Goal: Information Seeking & Learning: Check status

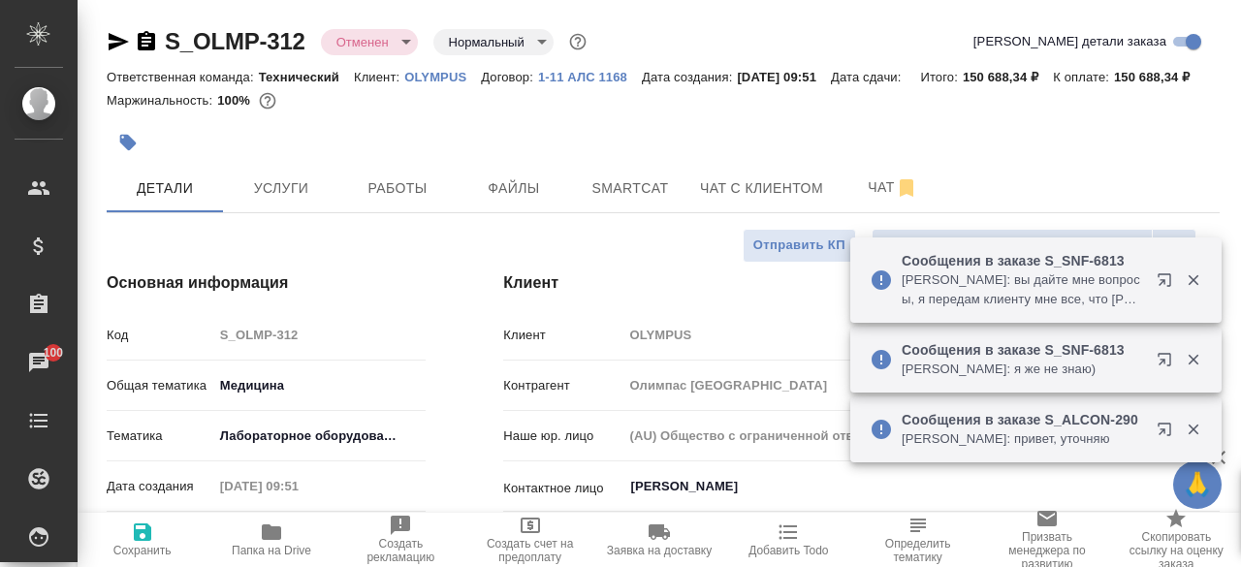
select select "RU"
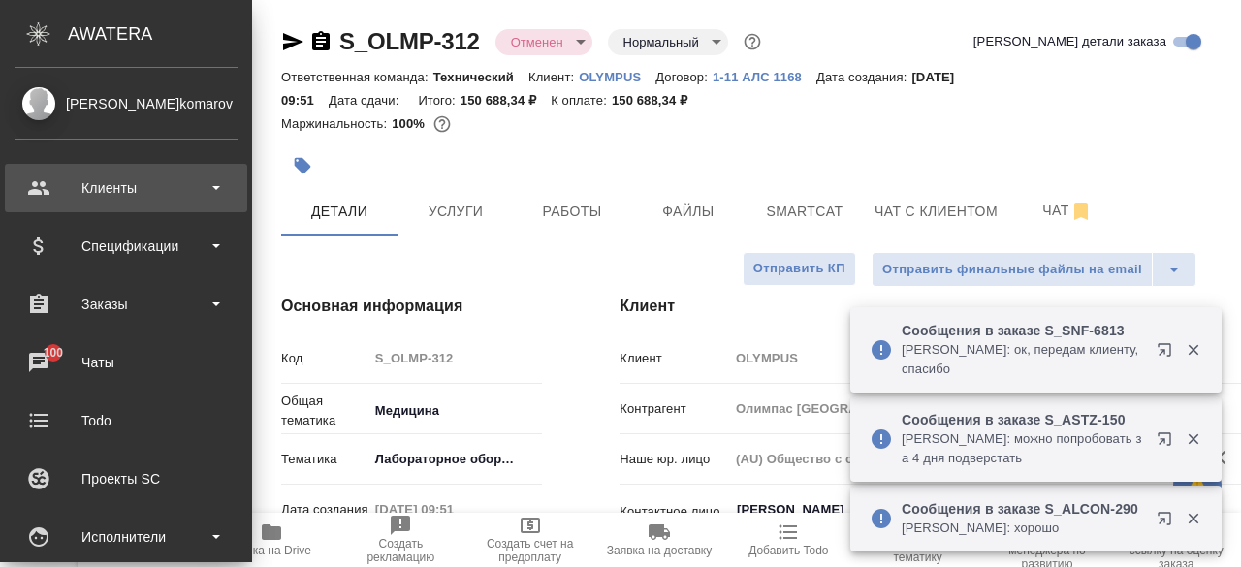
click at [176, 193] on div "Клиенты" at bounding box center [126, 188] width 223 height 29
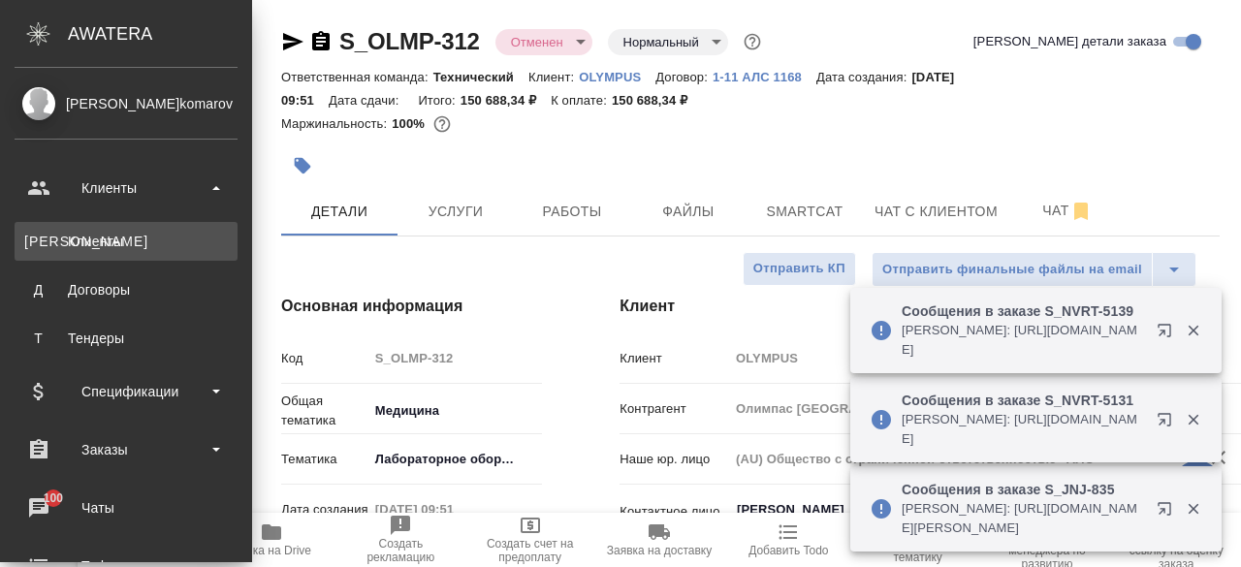
click at [127, 243] on link "К Клиенты" at bounding box center [126, 241] width 223 height 39
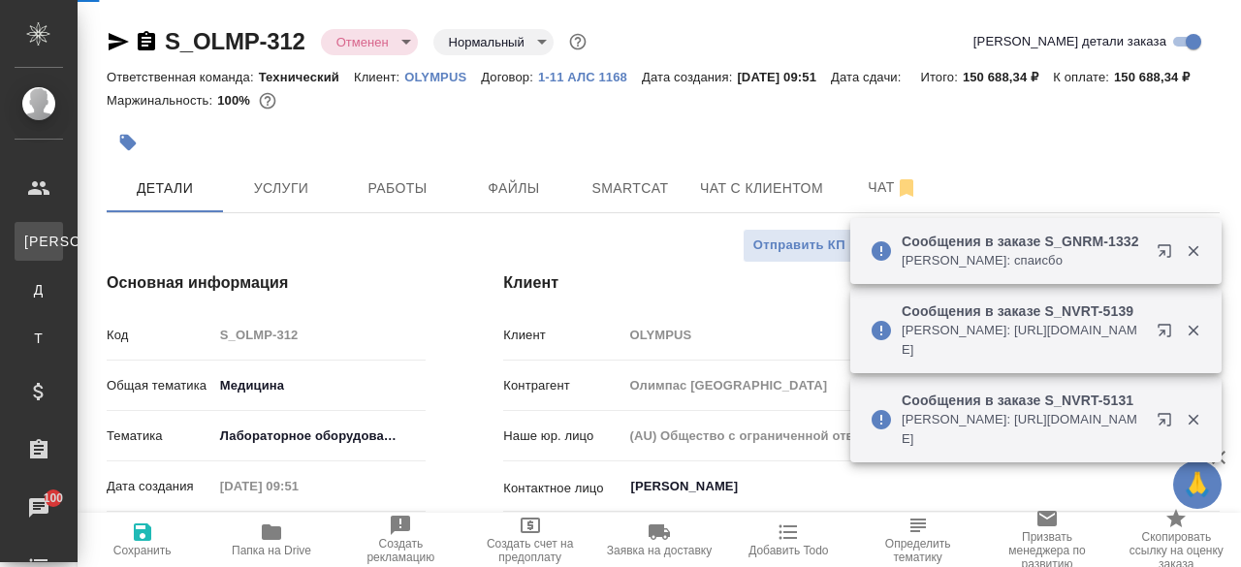
select select "RU"
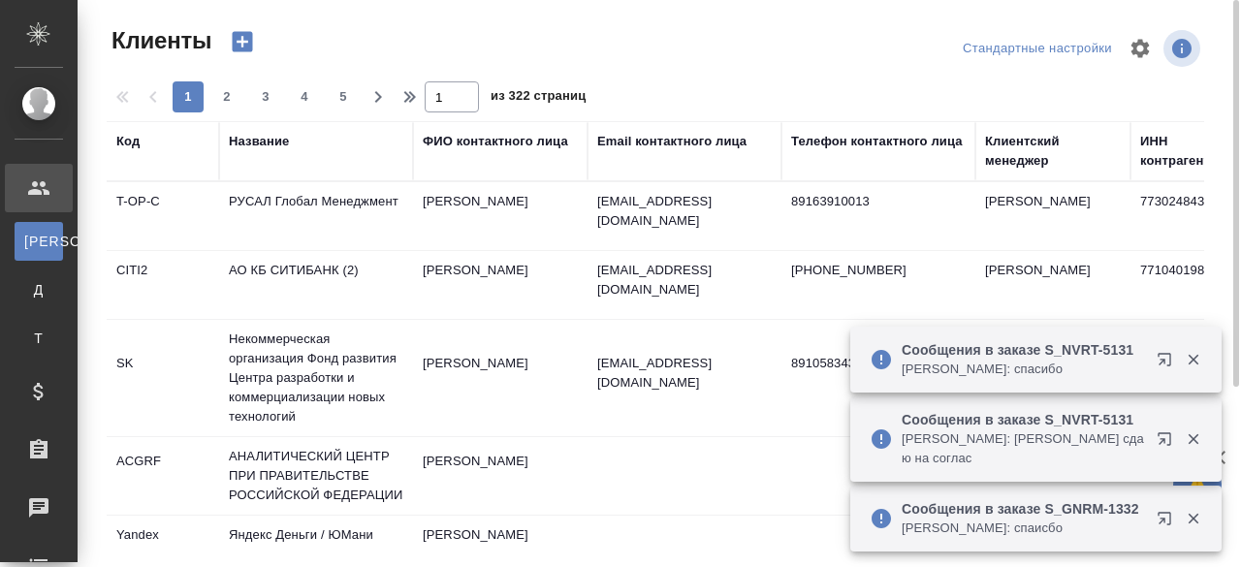
click at [261, 134] on div "Название" at bounding box center [259, 141] width 60 height 19
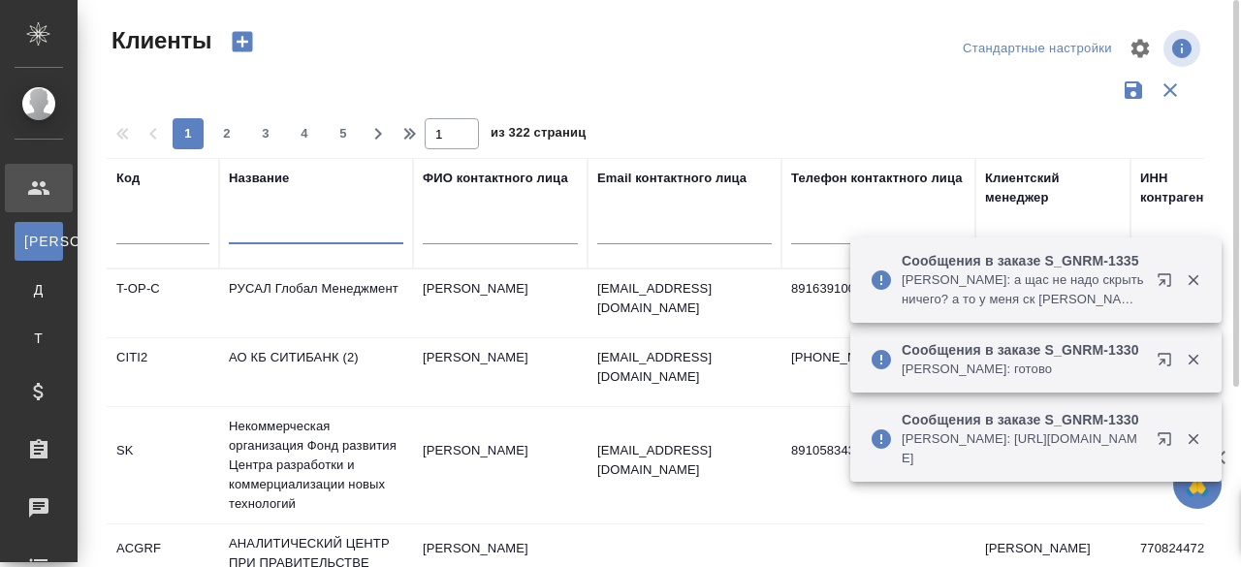
click at [278, 226] on input "text" at bounding box center [316, 232] width 174 height 24
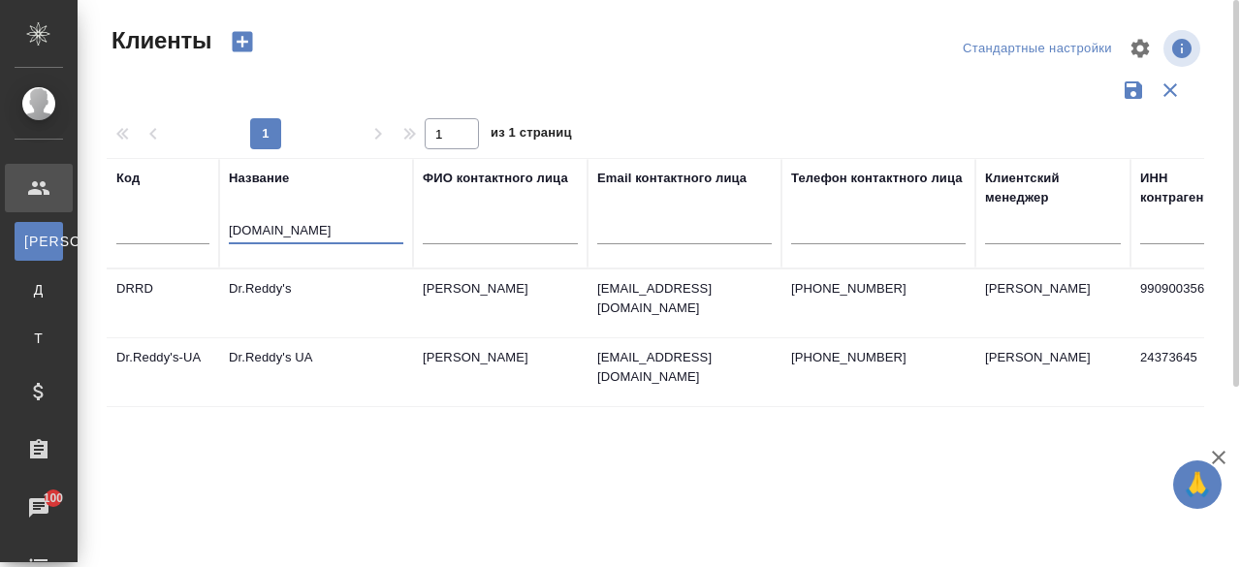
type input "dr.red"
click at [277, 301] on td "Dr.Reddy's" at bounding box center [316, 303] width 194 height 68
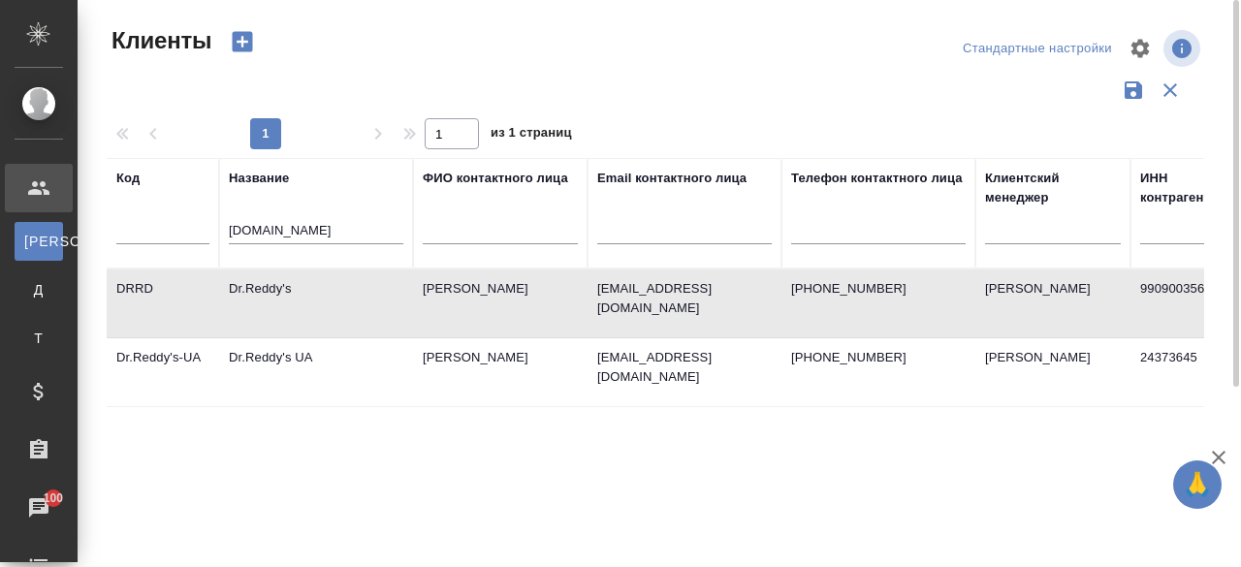
click at [277, 301] on td "Dr.Reddy's" at bounding box center [316, 303] width 194 height 68
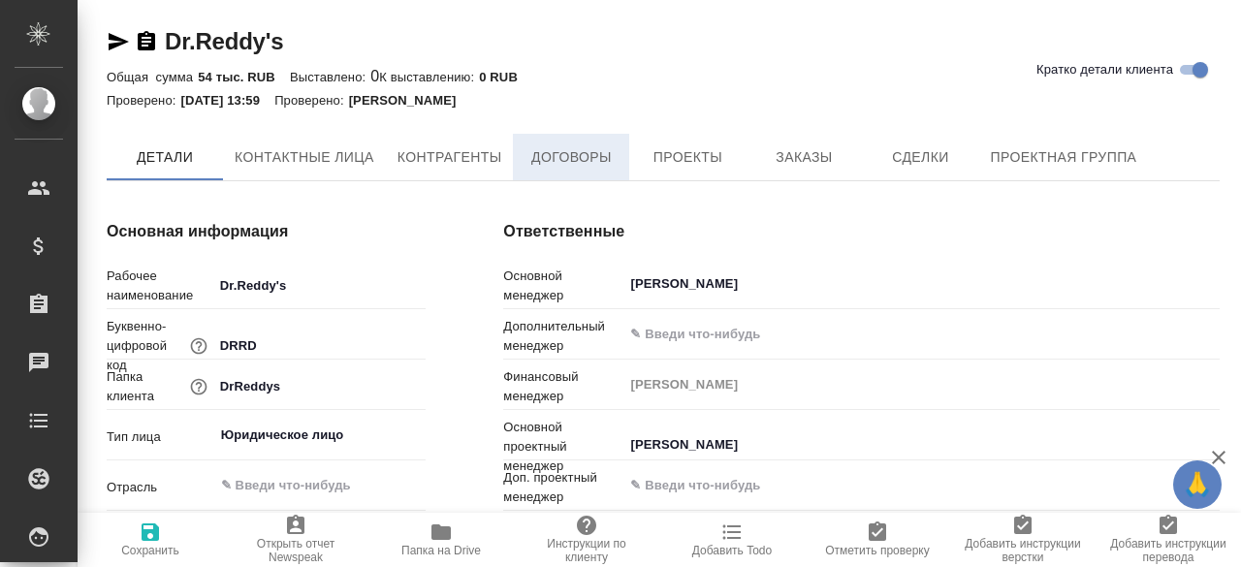
type textarea "x"
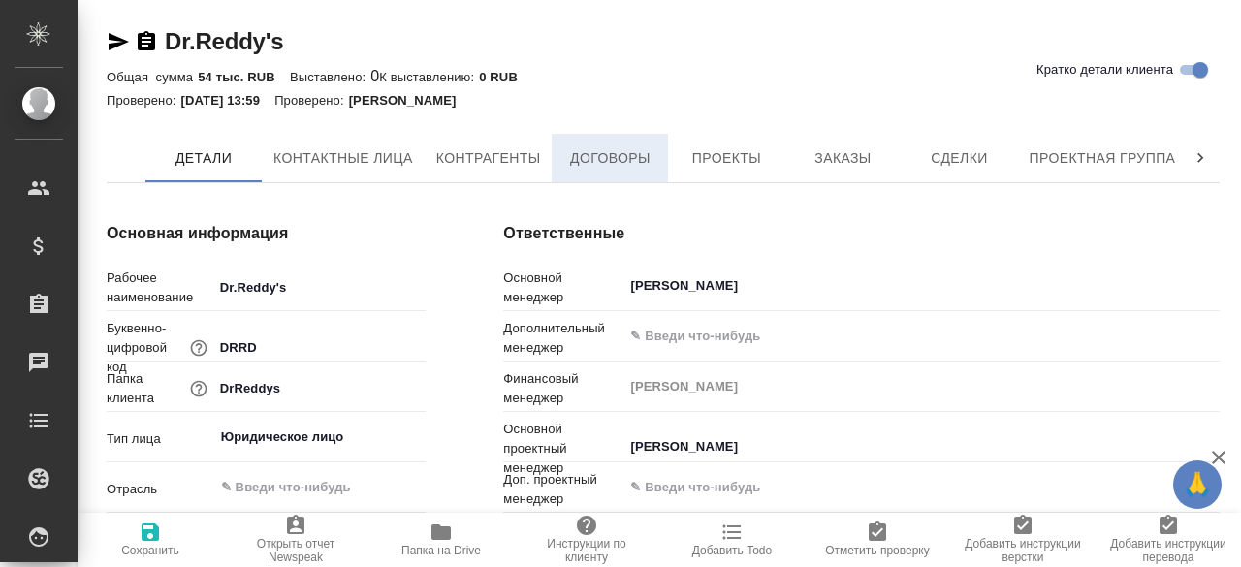
type textarea "x"
click at [587, 166] on span "Договоры" at bounding box center [609, 158] width 93 height 24
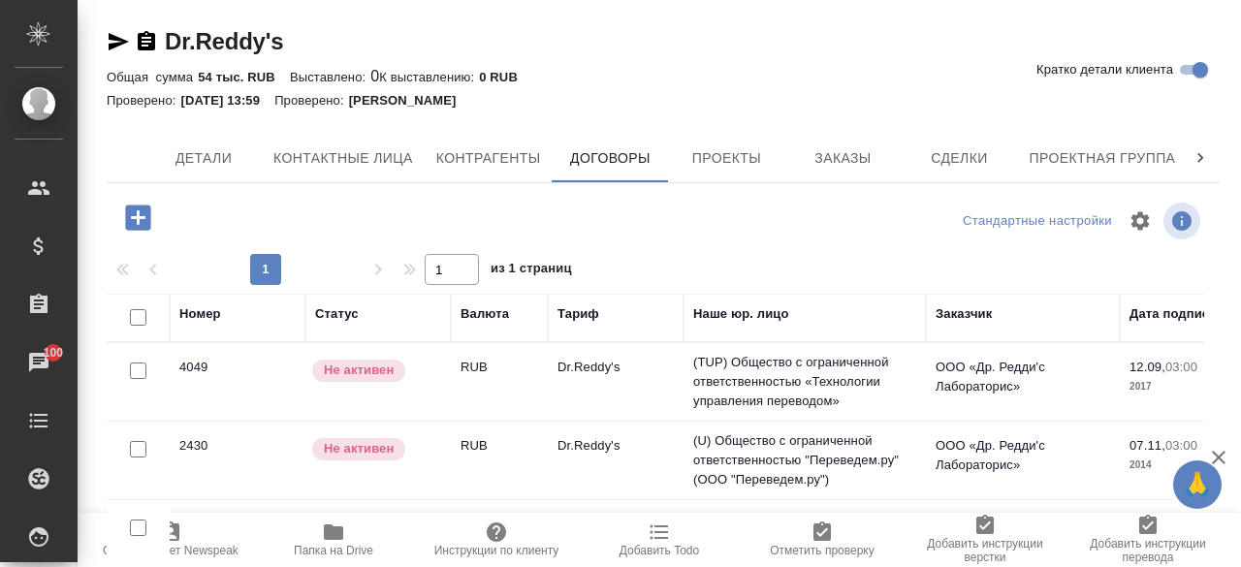
click at [895, 389] on td "(TUP) Общество с ограниченной ответственностью «Технологии управления переводом»" at bounding box center [804, 382] width 242 height 78
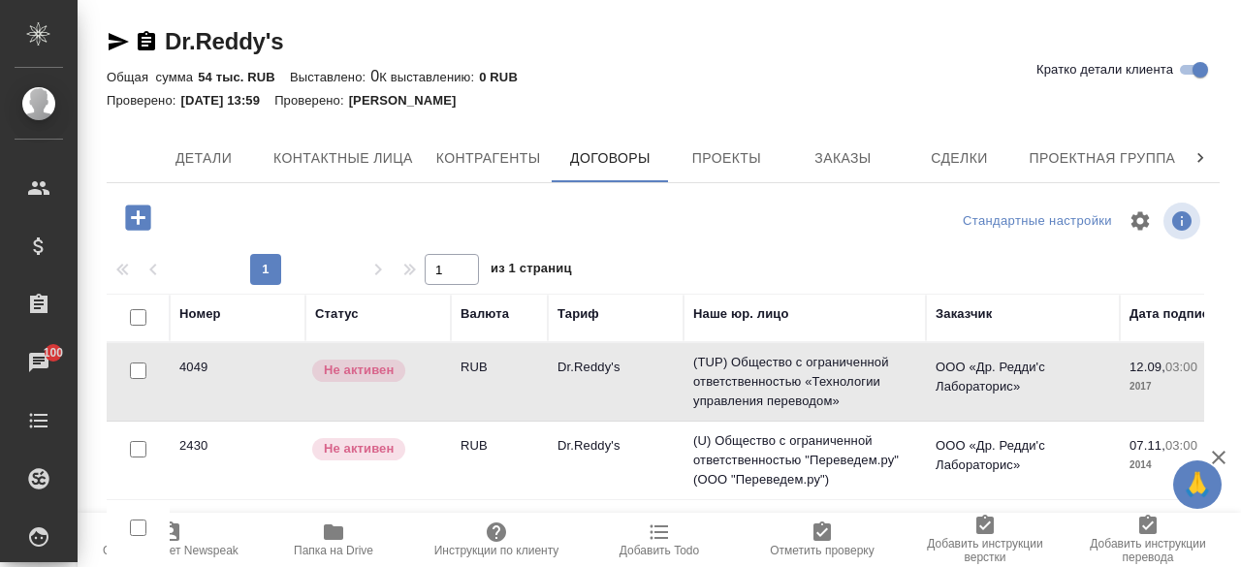
click at [895, 389] on td "(TUP) Общество с ограниченной ответственностью «Технологии управления переводом»" at bounding box center [804, 382] width 242 height 78
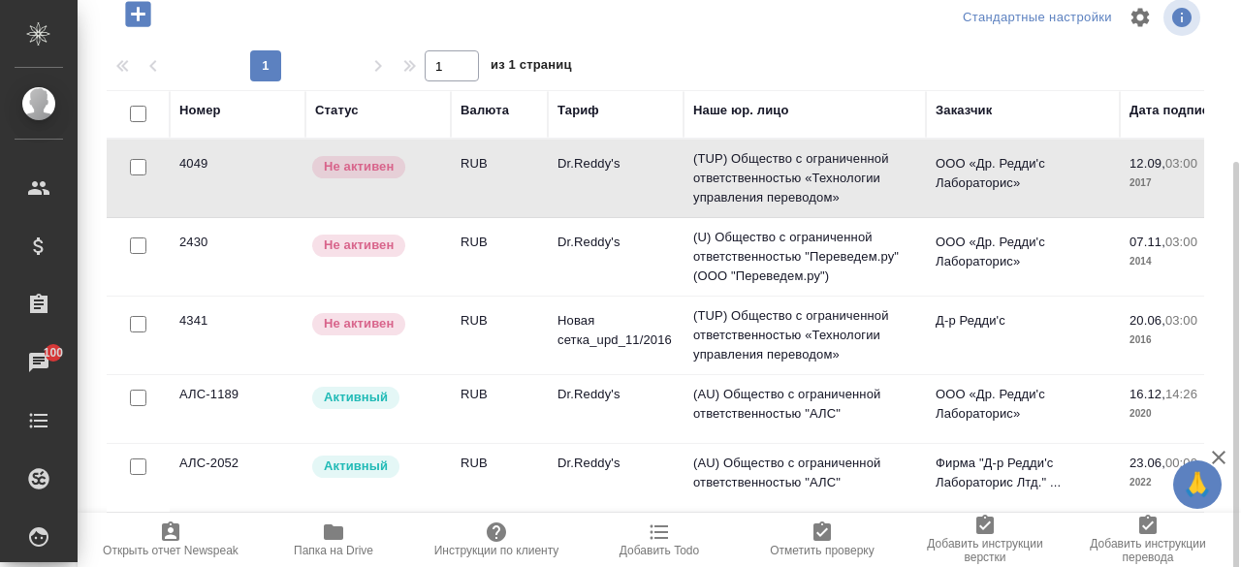
scroll to position [211, 0]
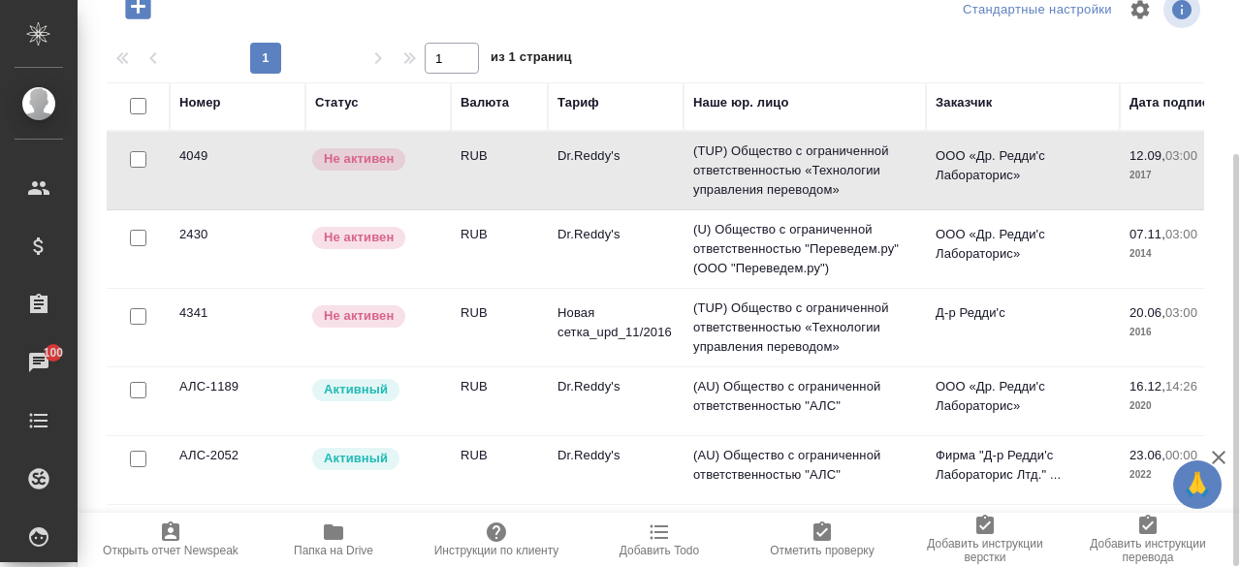
click at [357, 455] on p "Активный" at bounding box center [356, 458] width 64 height 19
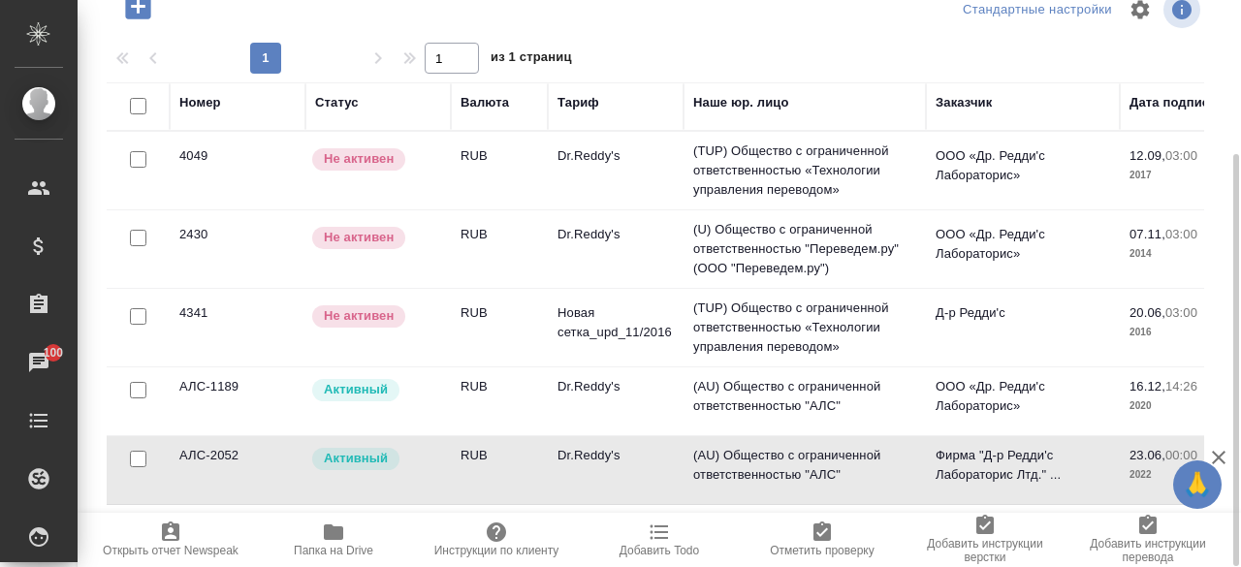
click at [357, 455] on p "Активный" at bounding box center [356, 458] width 64 height 19
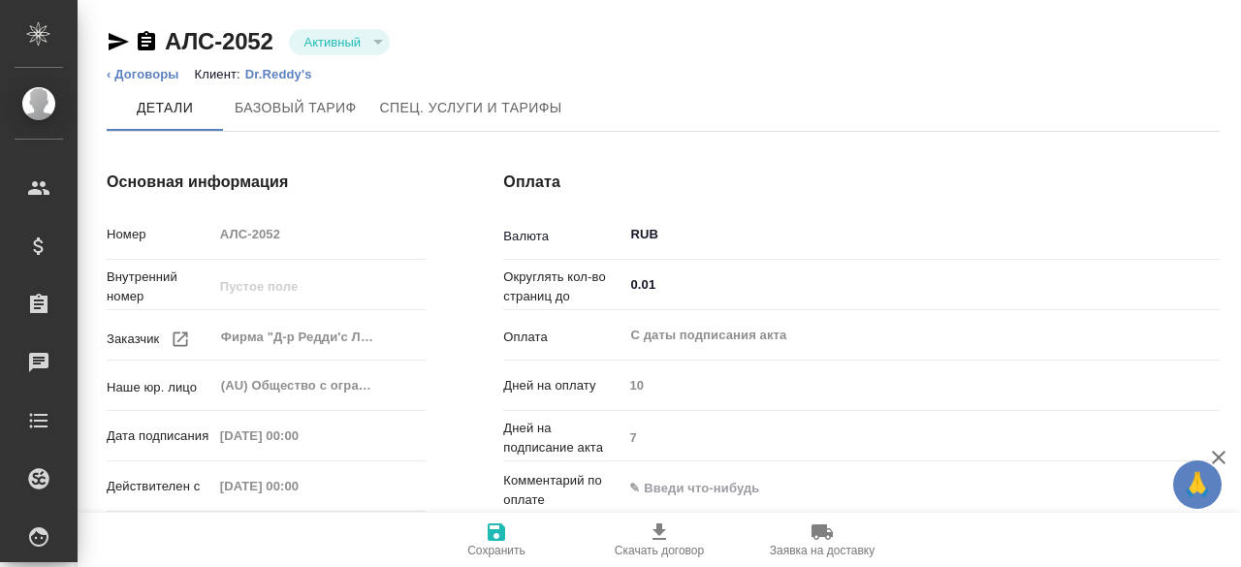
type input "Dr.Reddy's"
type input "Стандартный шаблон - 30-70-100 - ВЫБЕРИ МЕНЯ!"
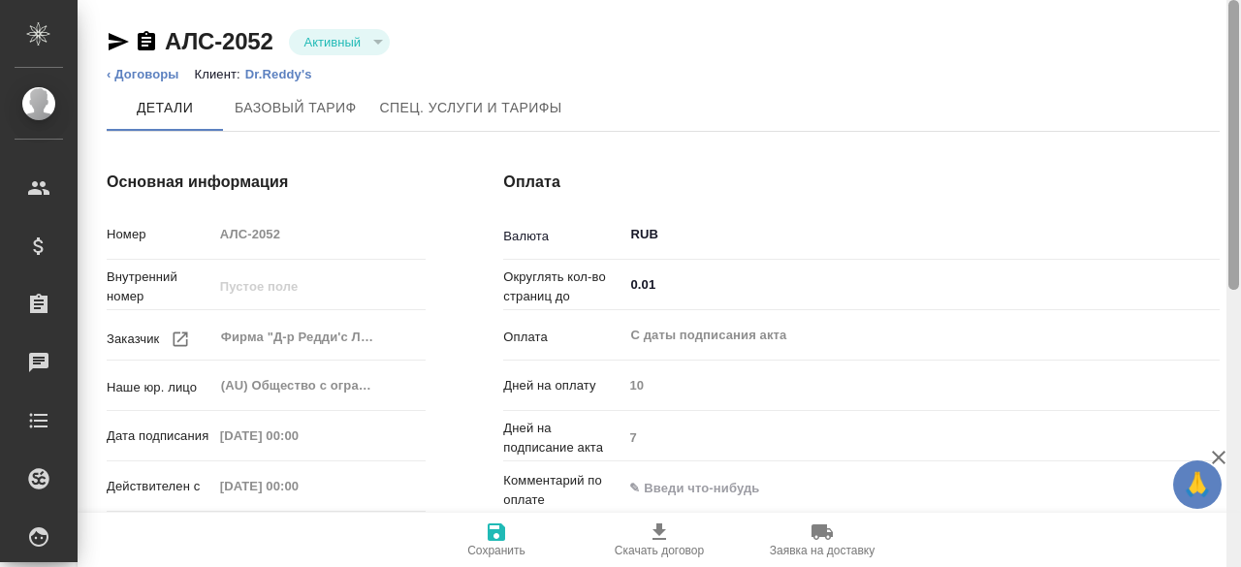
scroll to position [567, 0]
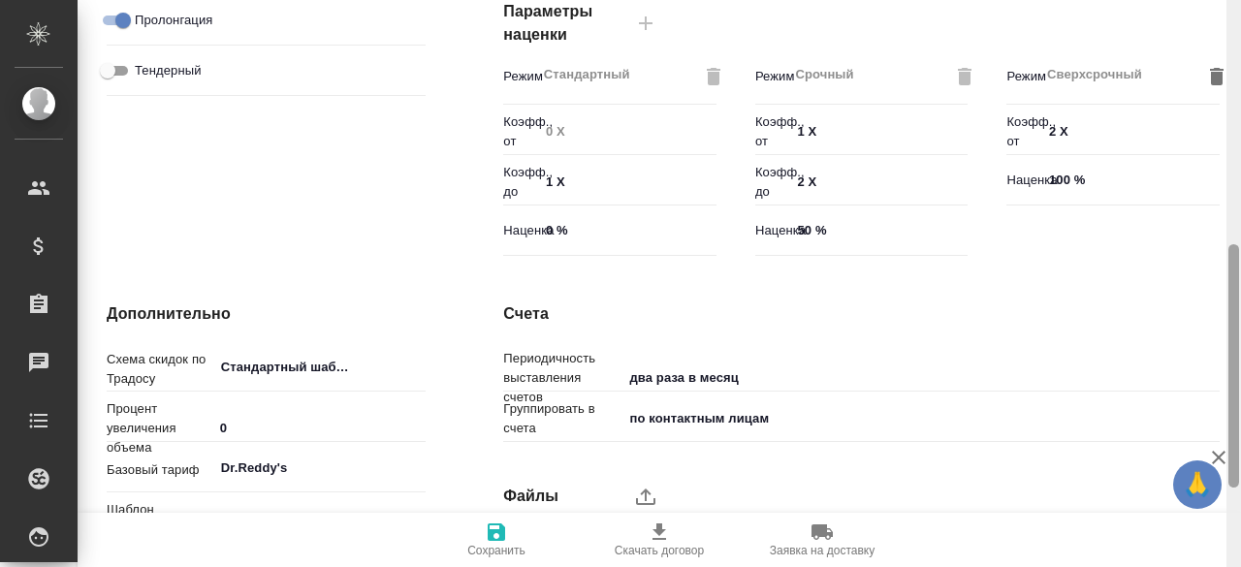
click at [1240, 357] on div at bounding box center [1233, 283] width 15 height 567
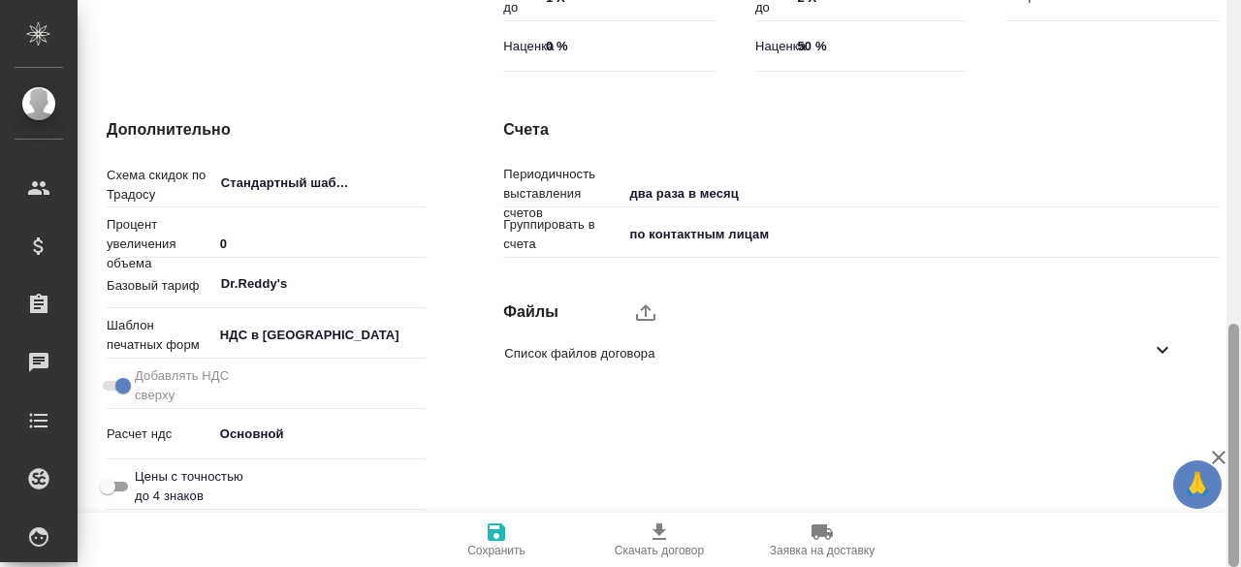
click at [1240, 357] on div at bounding box center [1233, 283] width 15 height 567
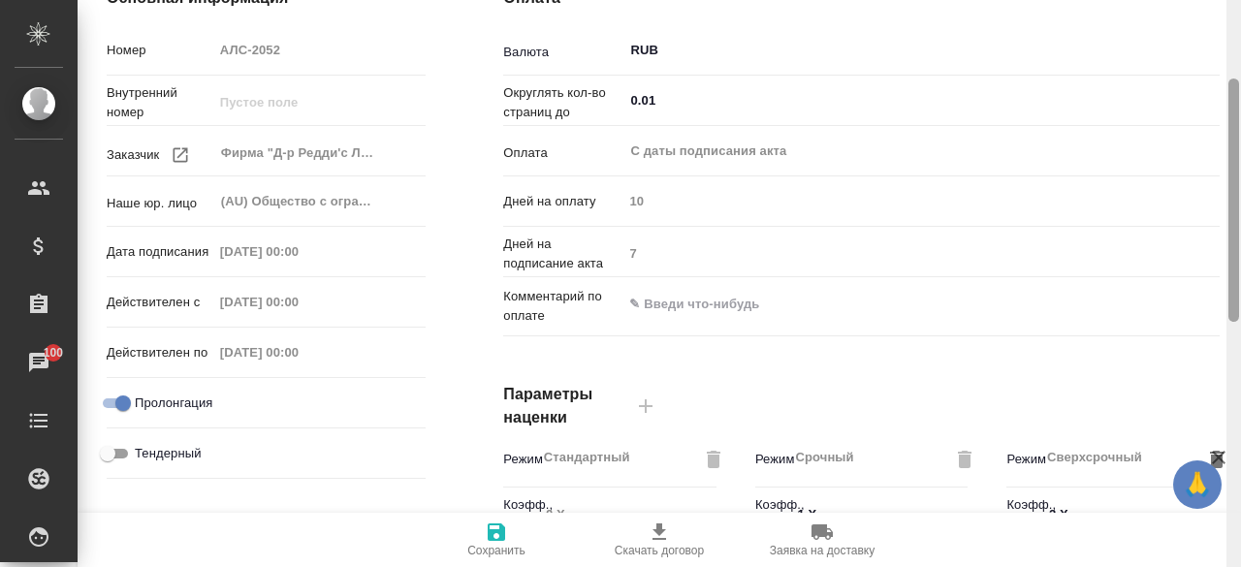
click at [1229, 119] on div at bounding box center [1233, 283] width 15 height 567
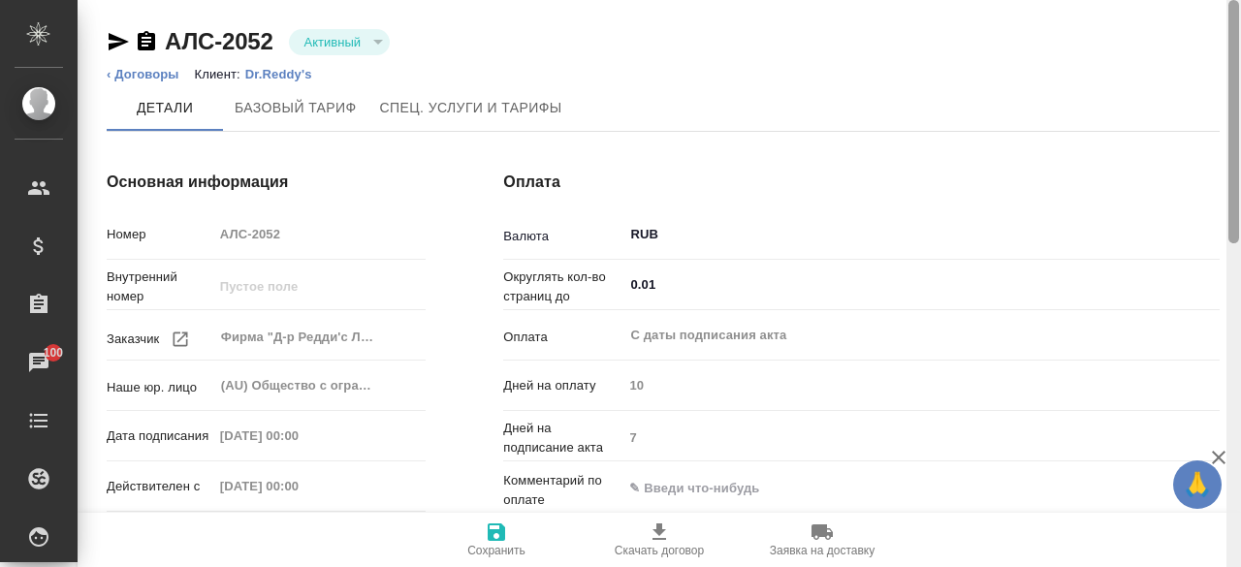
click at [1233, 56] on div at bounding box center [1233, 283] width 15 height 567
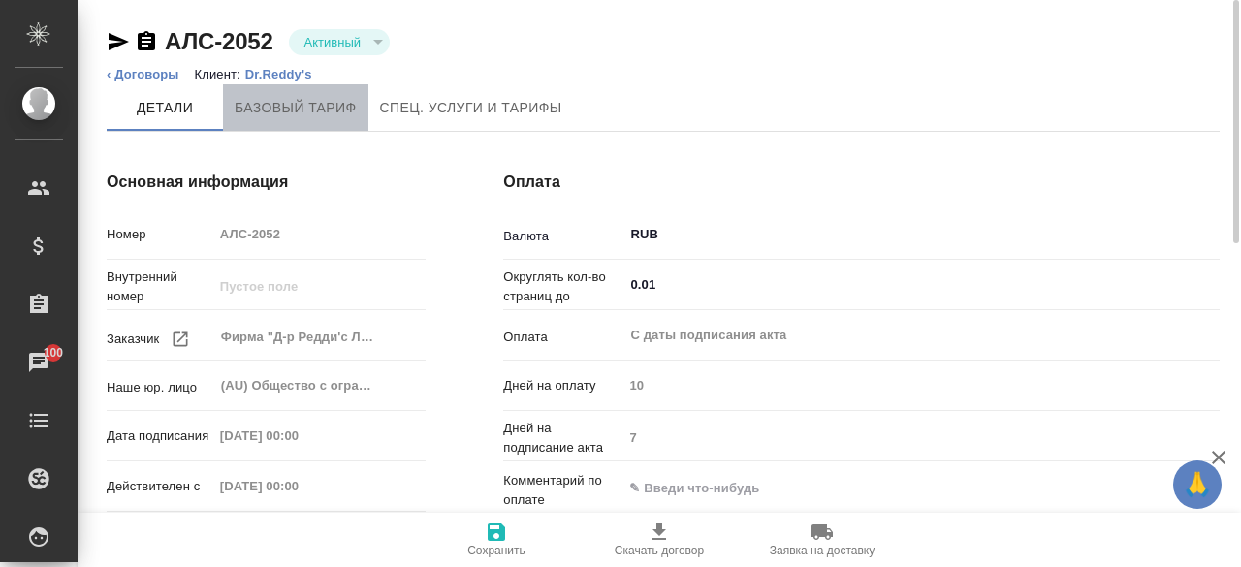
click at [343, 103] on span "Базовый тариф" at bounding box center [296, 108] width 122 height 24
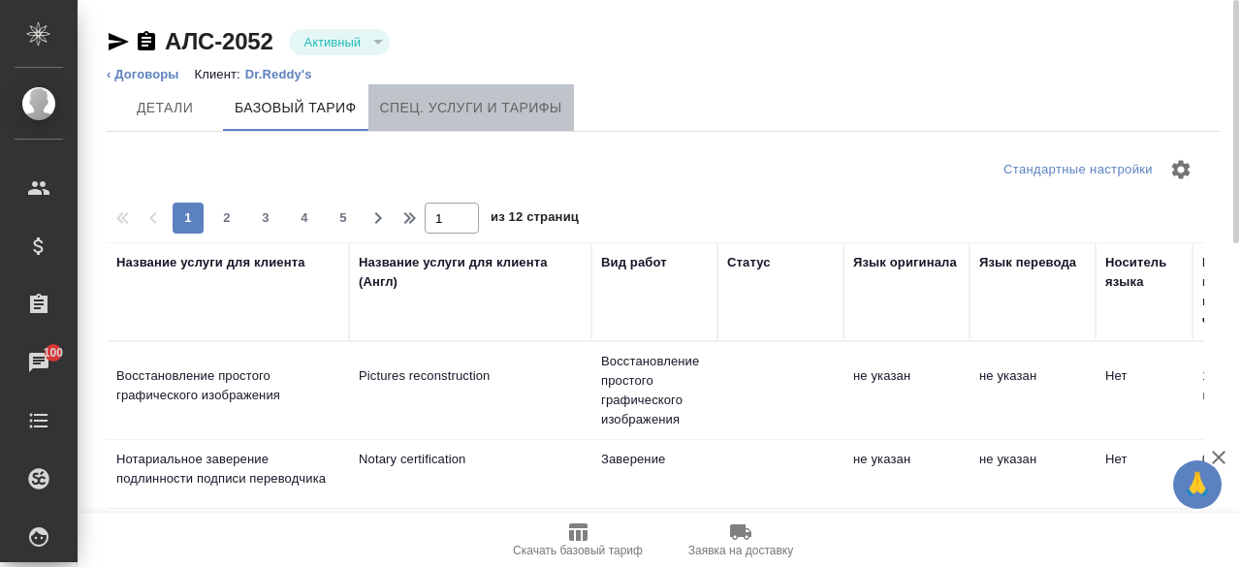
click at [481, 109] on span "Спец. услуги и тарифы" at bounding box center [471, 108] width 182 height 24
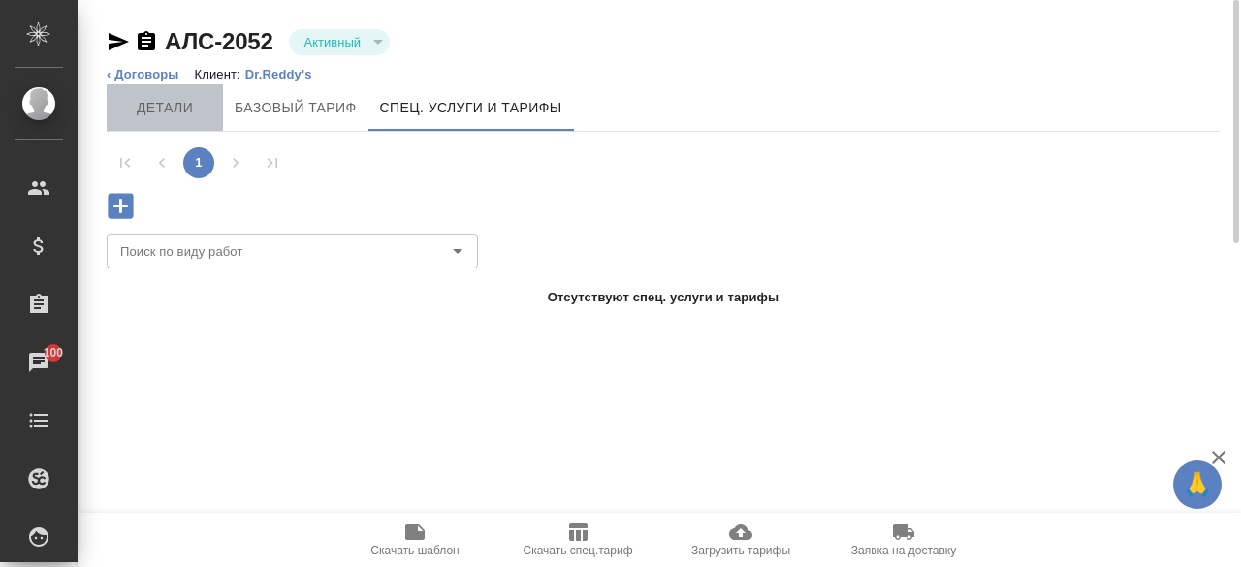
click at [185, 116] on span "Детали" at bounding box center [164, 108] width 93 height 24
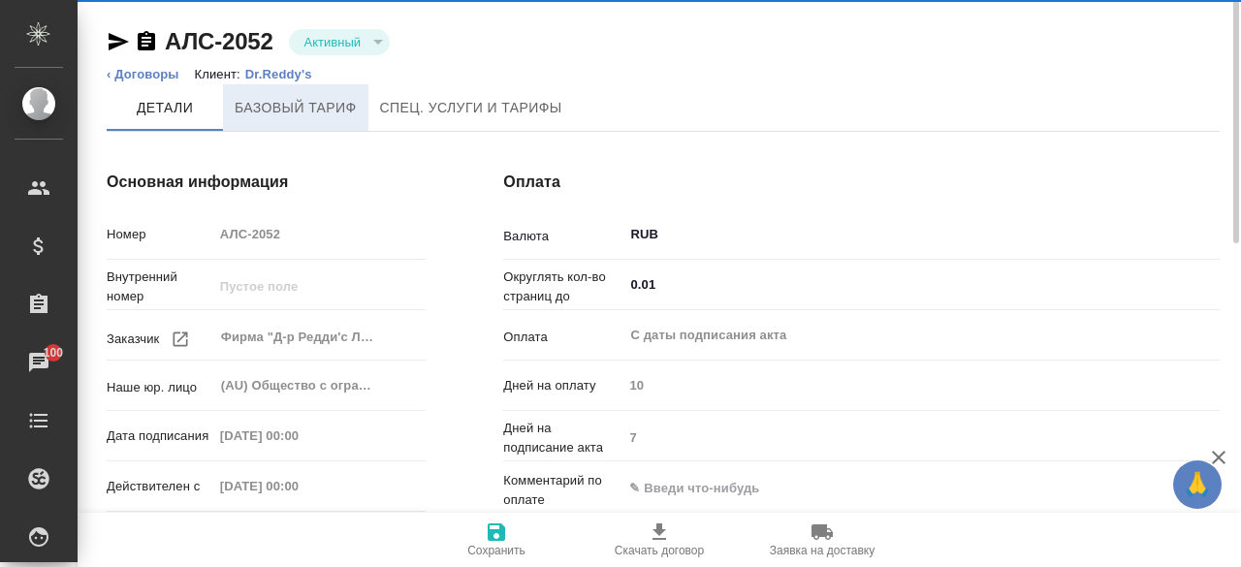
type input "Dr.Reddy's"
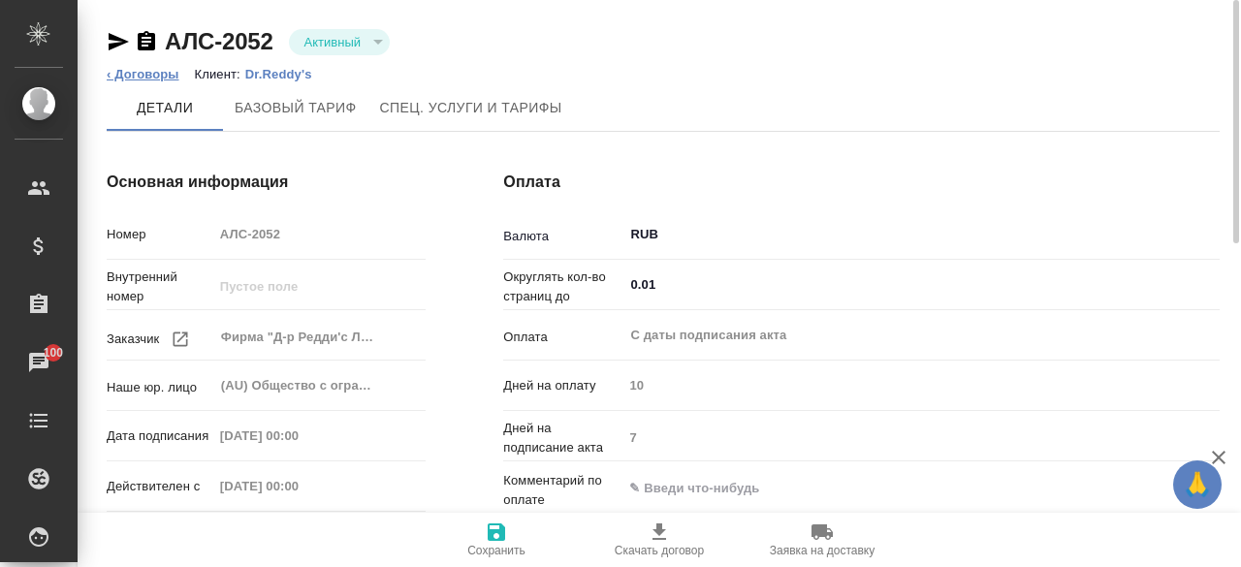
click at [168, 76] on link "‹ Договоры" at bounding box center [143, 74] width 73 height 15
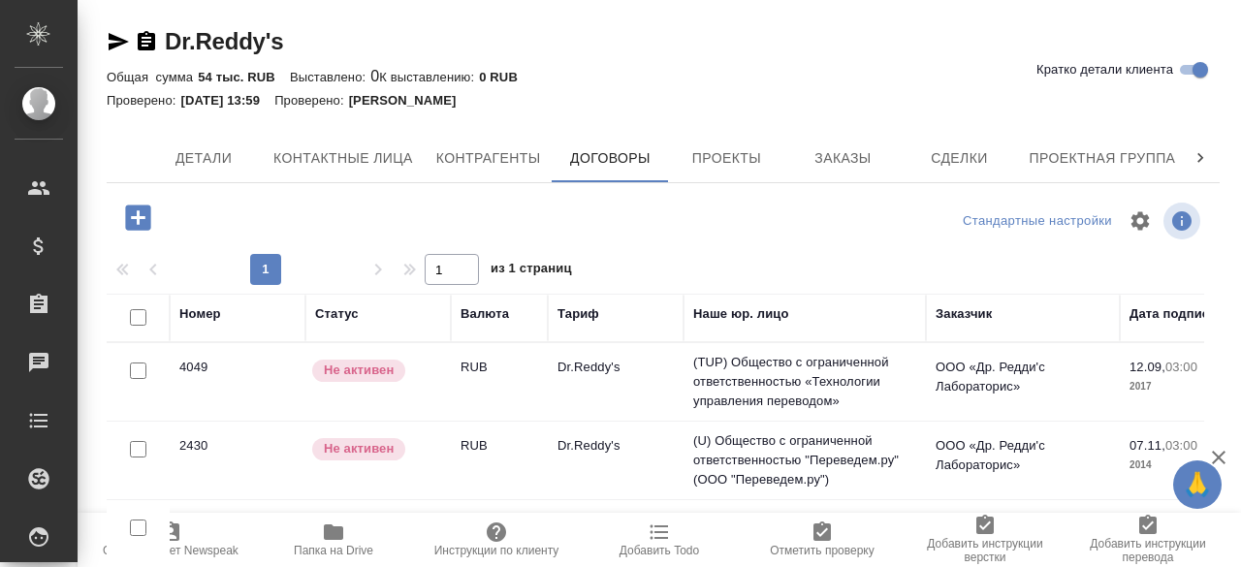
click at [638, 374] on td "Dr.Reddy's" at bounding box center [616, 382] width 136 height 68
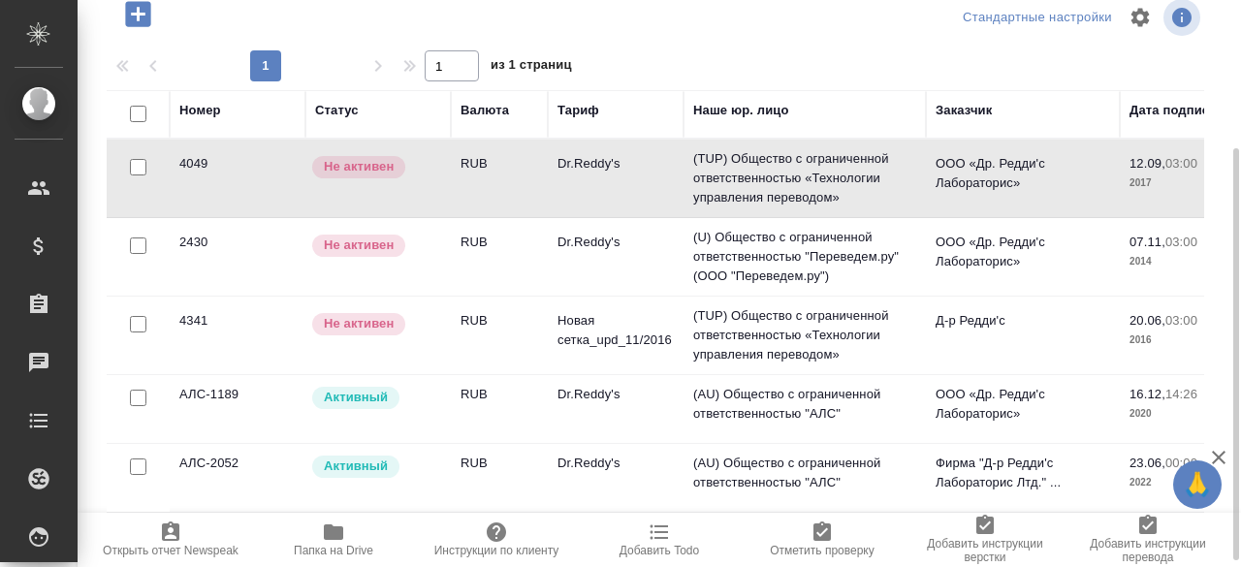
scroll to position [211, 0]
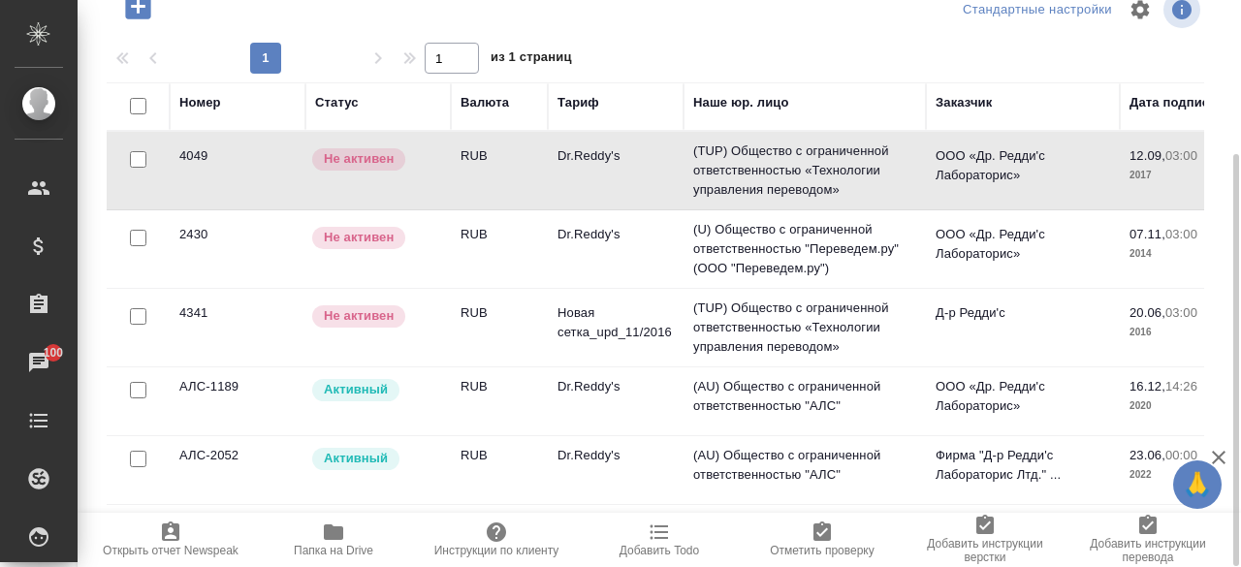
click at [380, 463] on p "Активный" at bounding box center [356, 458] width 64 height 19
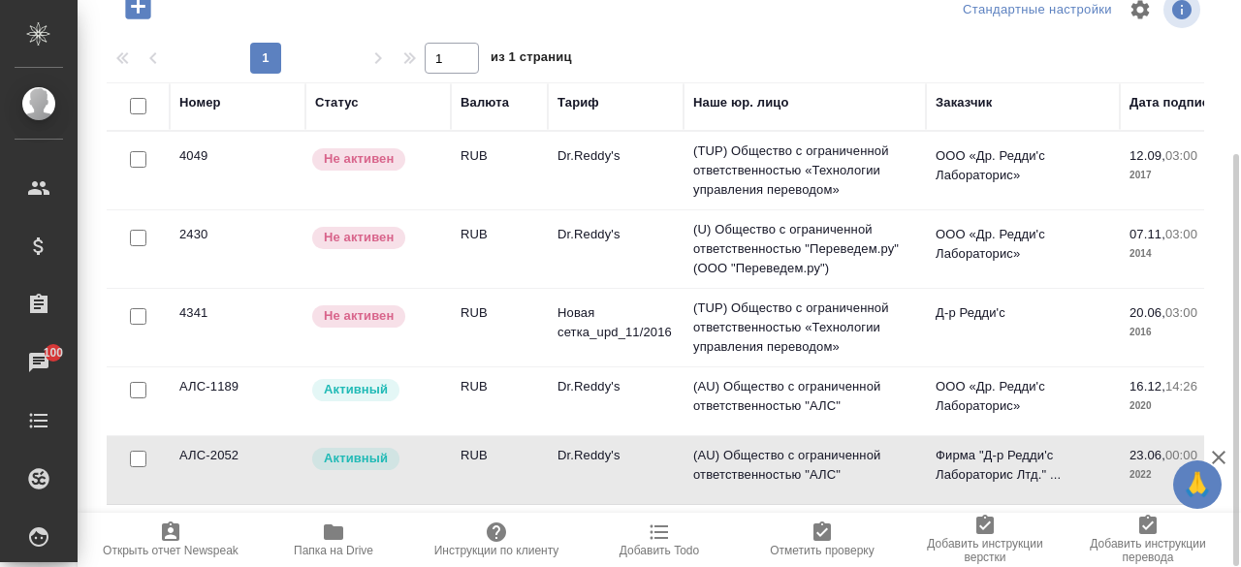
click at [135, 174] on div at bounding box center [138, 159] width 44 height 27
click at [135, 458] on input "checkbox" at bounding box center [138, 459] width 16 height 16
checkbox input "true"
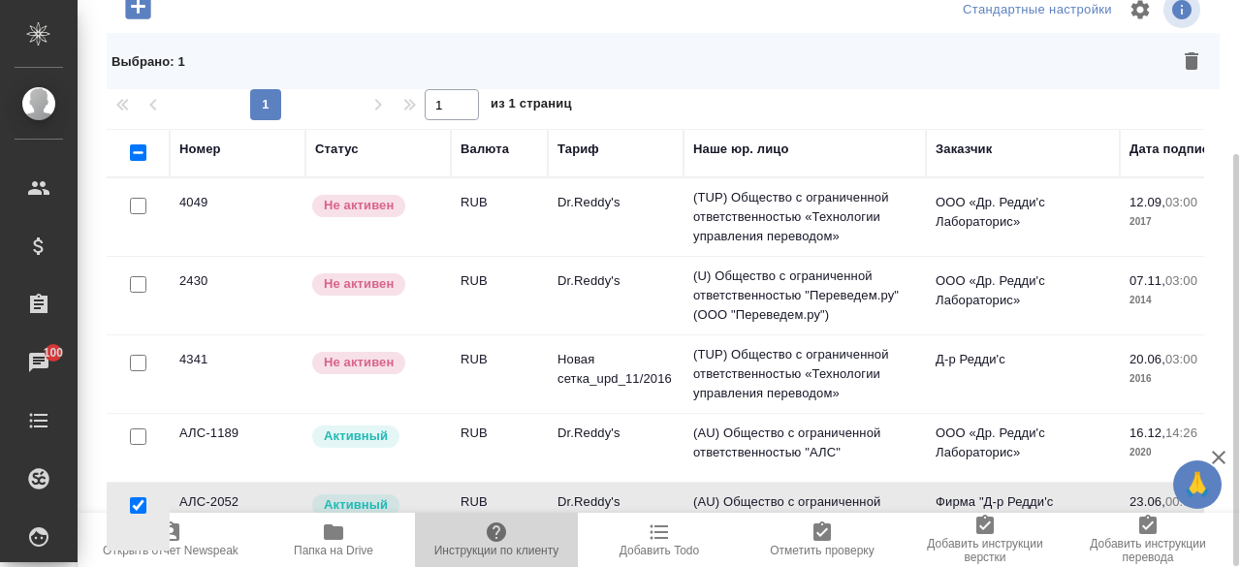
drag, startPoint x: 475, startPoint y: 536, endPoint x: 645, endPoint y: 519, distance: 170.5
click at [645, 519] on div "Открыть отчет Newspeak Папка на Drive Инструкции по клиенту Добавить Todo Отмет…" at bounding box center [659, 540] width 1163 height 54
click at [677, 251] on td "Dr.Reddy's" at bounding box center [616, 217] width 136 height 68
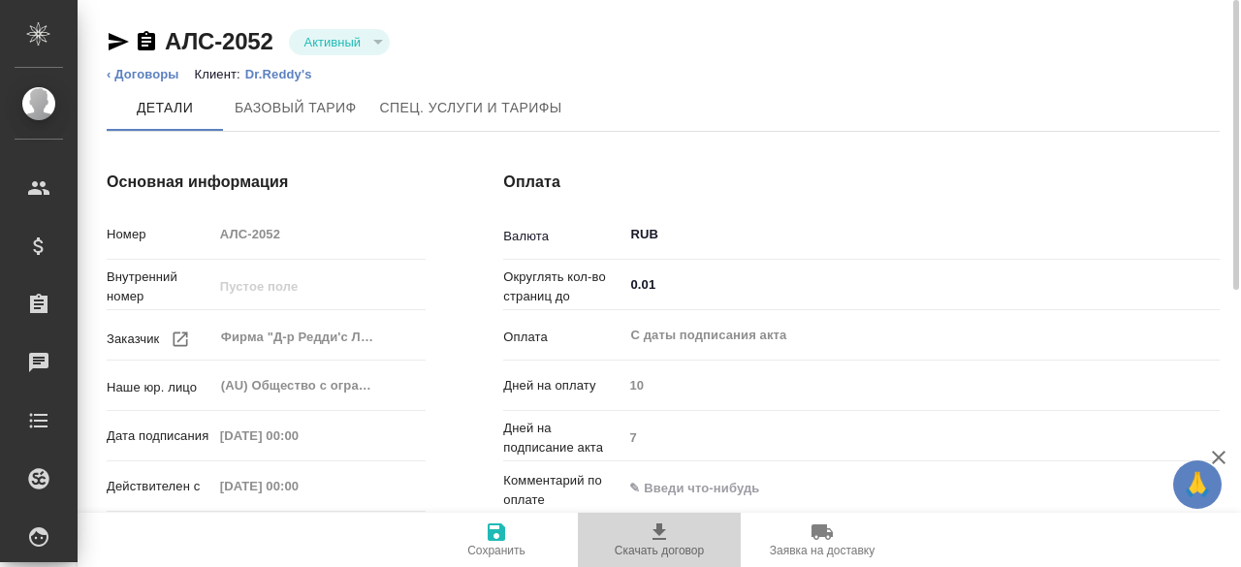
click at [648, 543] on icon "button" at bounding box center [659, 532] width 23 height 23
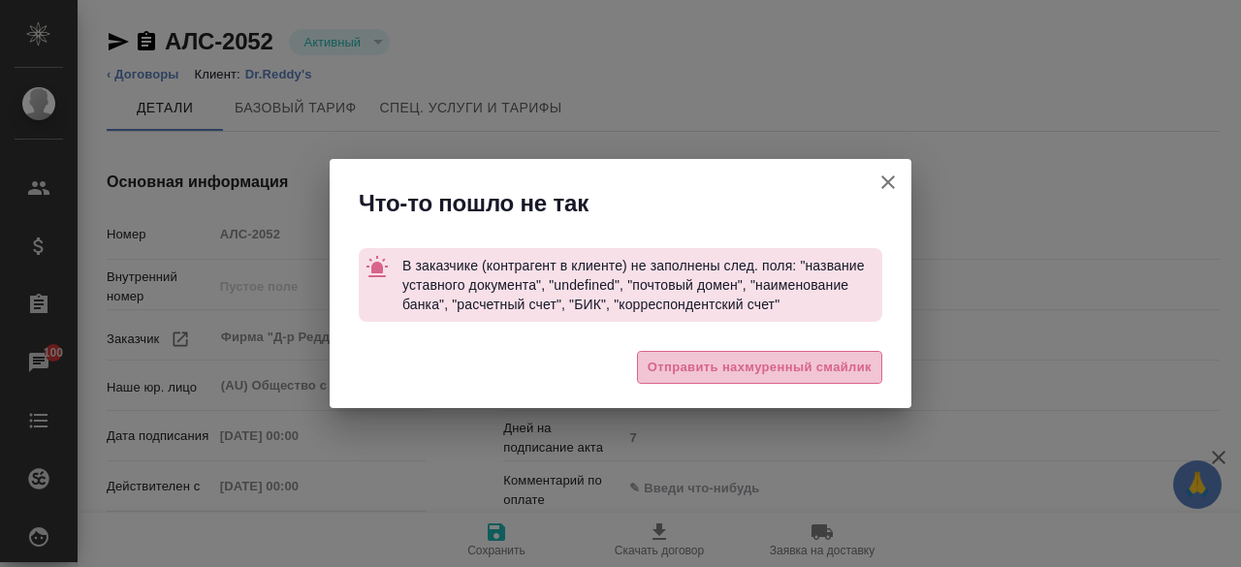
click at [703, 371] on span "Отправить нахмуренный смайлик" at bounding box center [760, 368] width 224 height 22
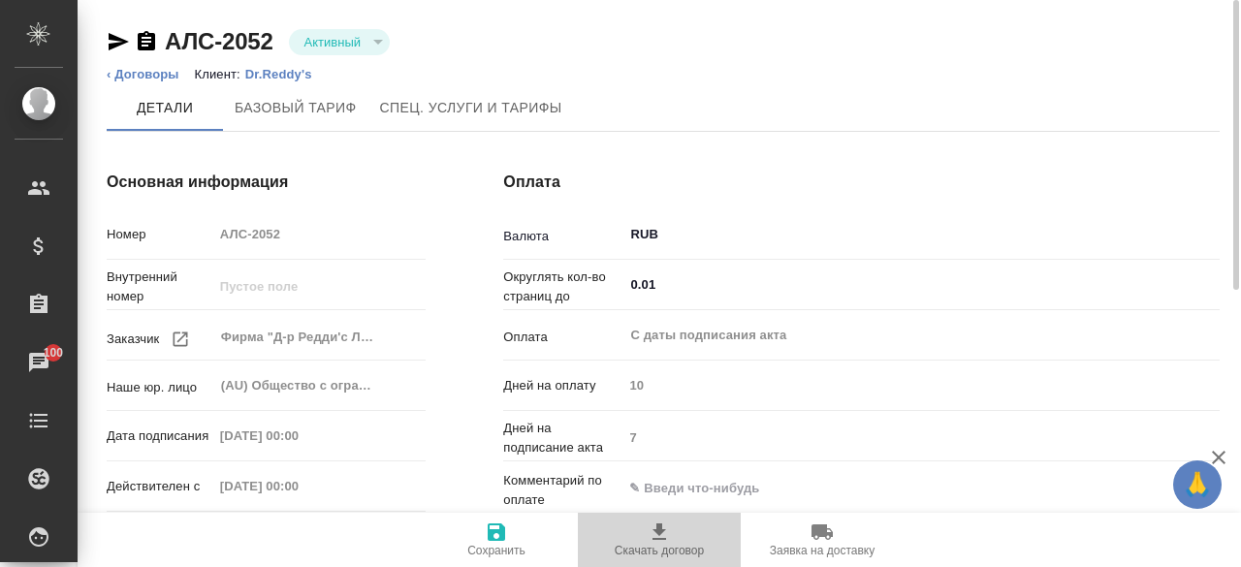
click at [673, 536] on span "Скачать договор" at bounding box center [659, 539] width 140 height 37
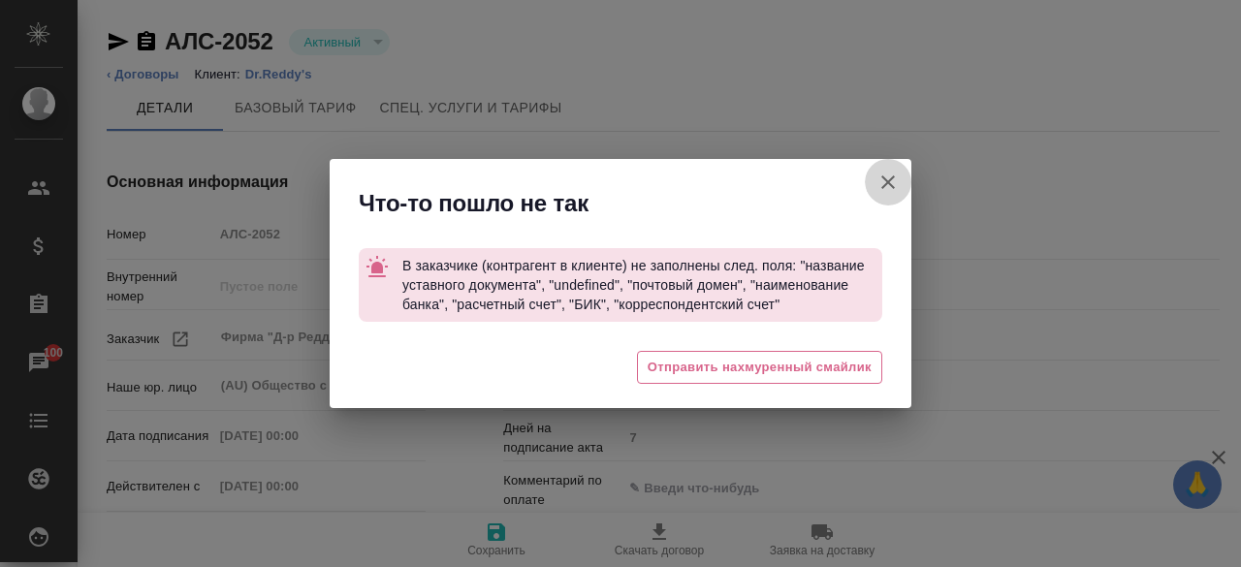
click at [884, 185] on icon "button" at bounding box center [888, 182] width 14 height 14
